Goal: Navigation & Orientation: Find specific page/section

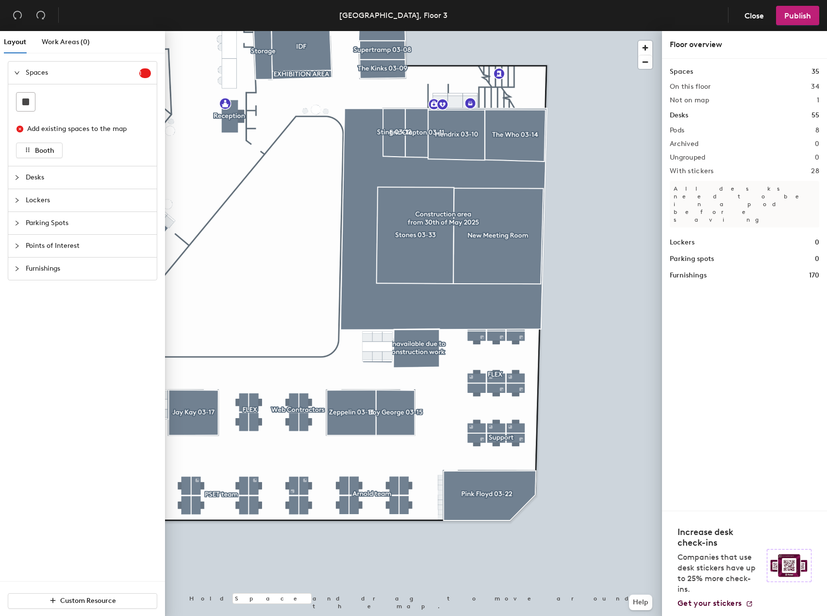
click at [478, 31] on div at bounding box center [413, 31] width 497 height 0
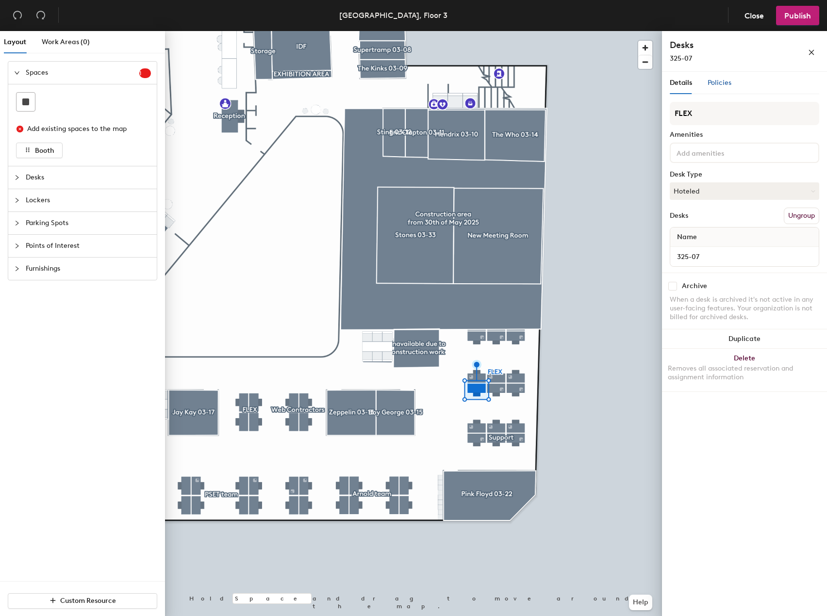
click at [721, 87] on div "Policies" at bounding box center [720, 83] width 24 height 11
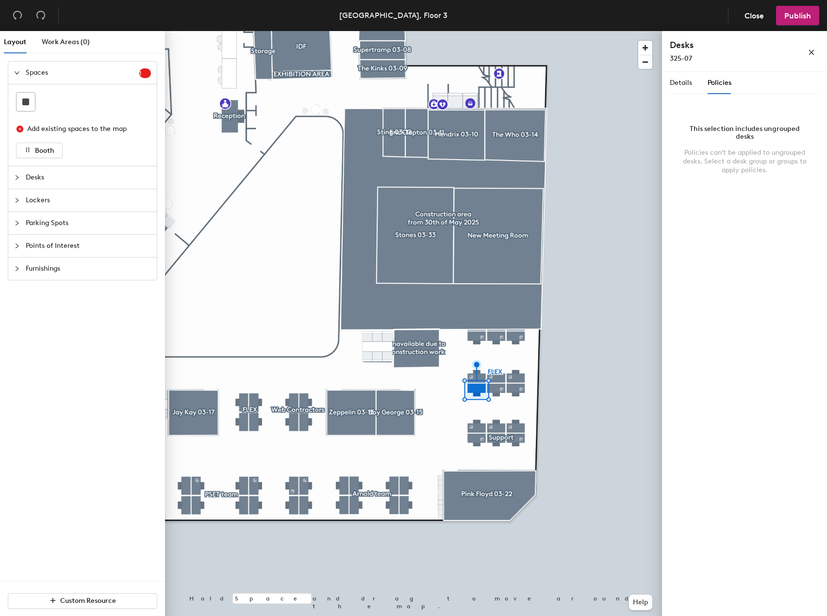
click at [699, 86] on div "Details Policies" at bounding box center [701, 83] width 62 height 22
click at [680, 84] on span "Details" at bounding box center [681, 83] width 22 height 8
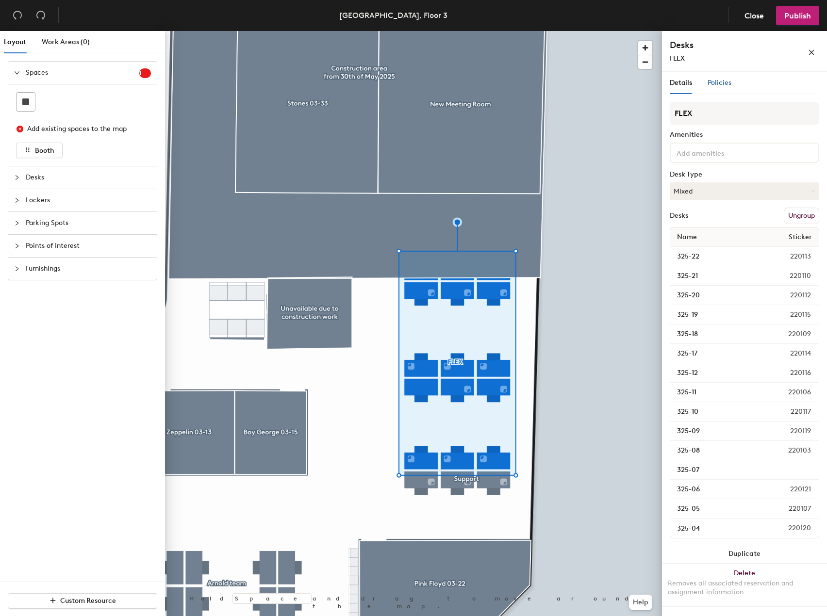
click at [722, 78] on div "Policies" at bounding box center [720, 83] width 24 height 11
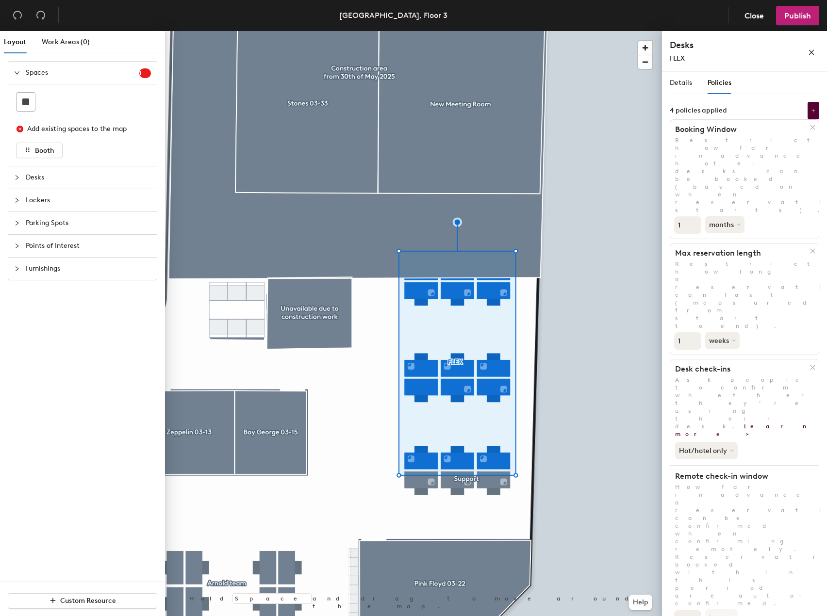
click at [589, 31] on div at bounding box center [413, 31] width 497 height 0
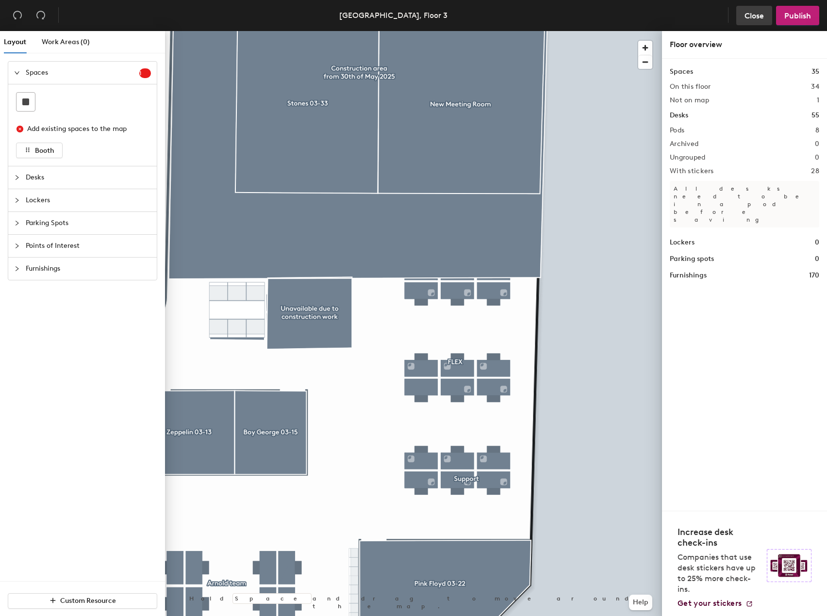
click at [755, 12] on span "Close" at bounding box center [754, 15] width 19 height 9
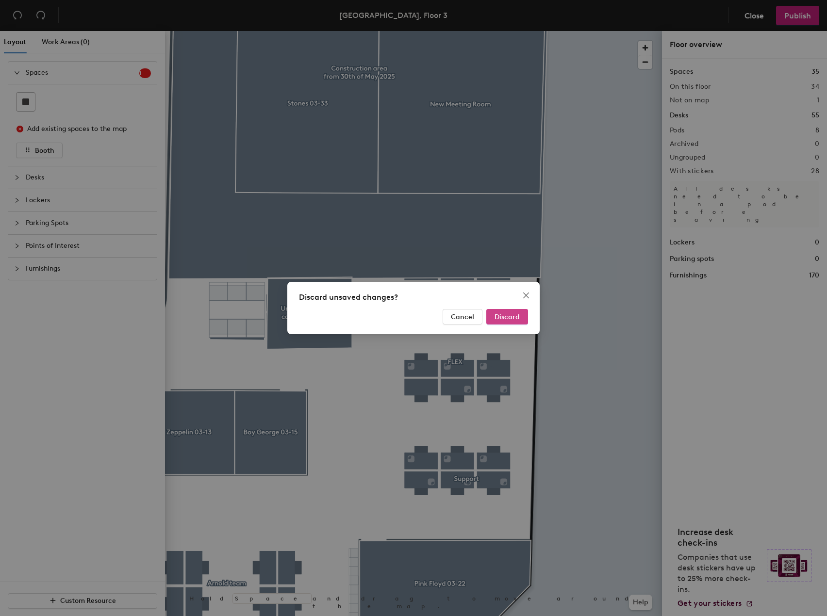
click at [501, 320] on span "Discard" at bounding box center [507, 317] width 25 height 8
